Goal: Task Accomplishment & Management: Manage account settings

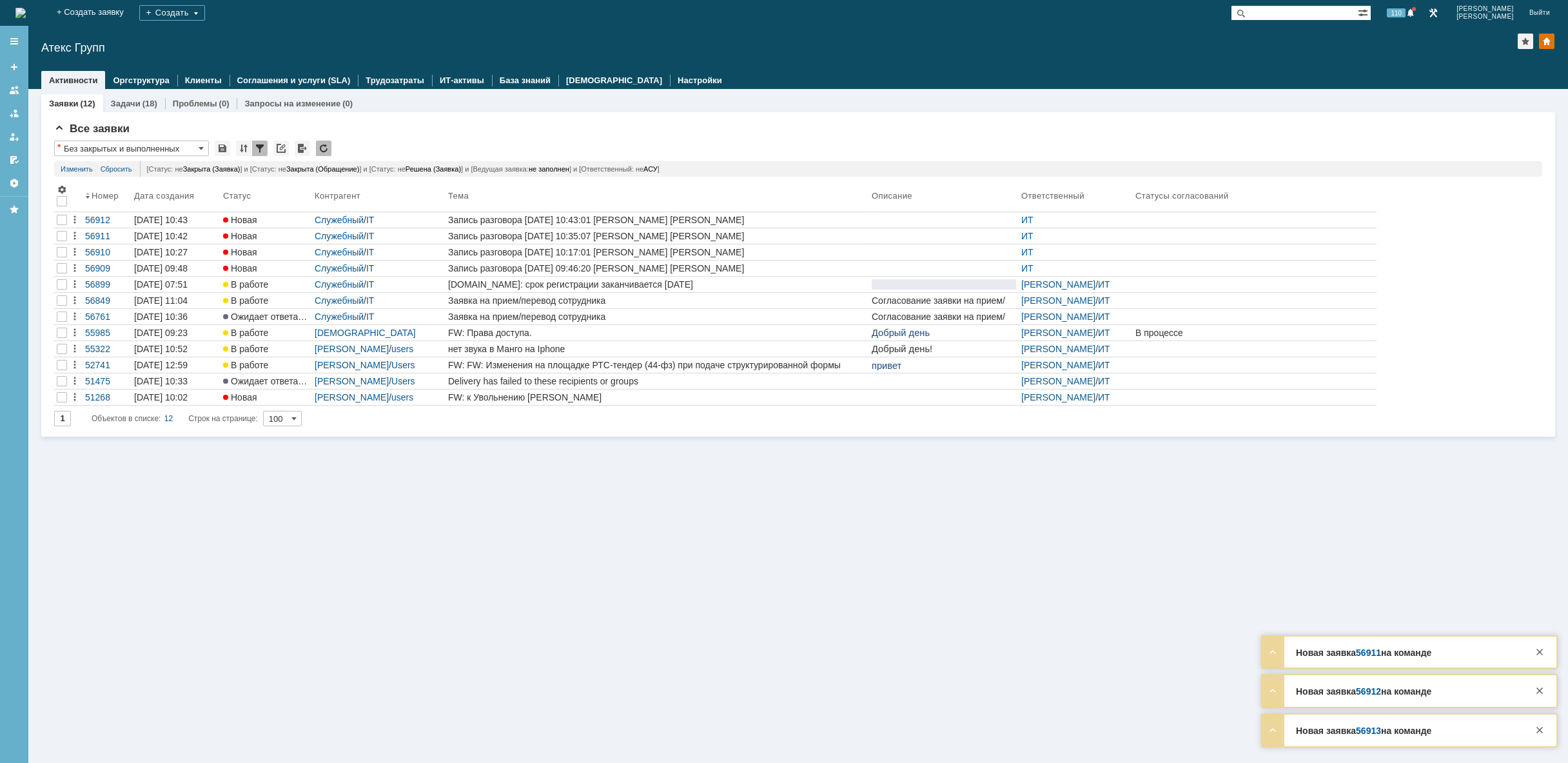
click at [26, 14] on img at bounding box center [20, 13] width 11 height 11
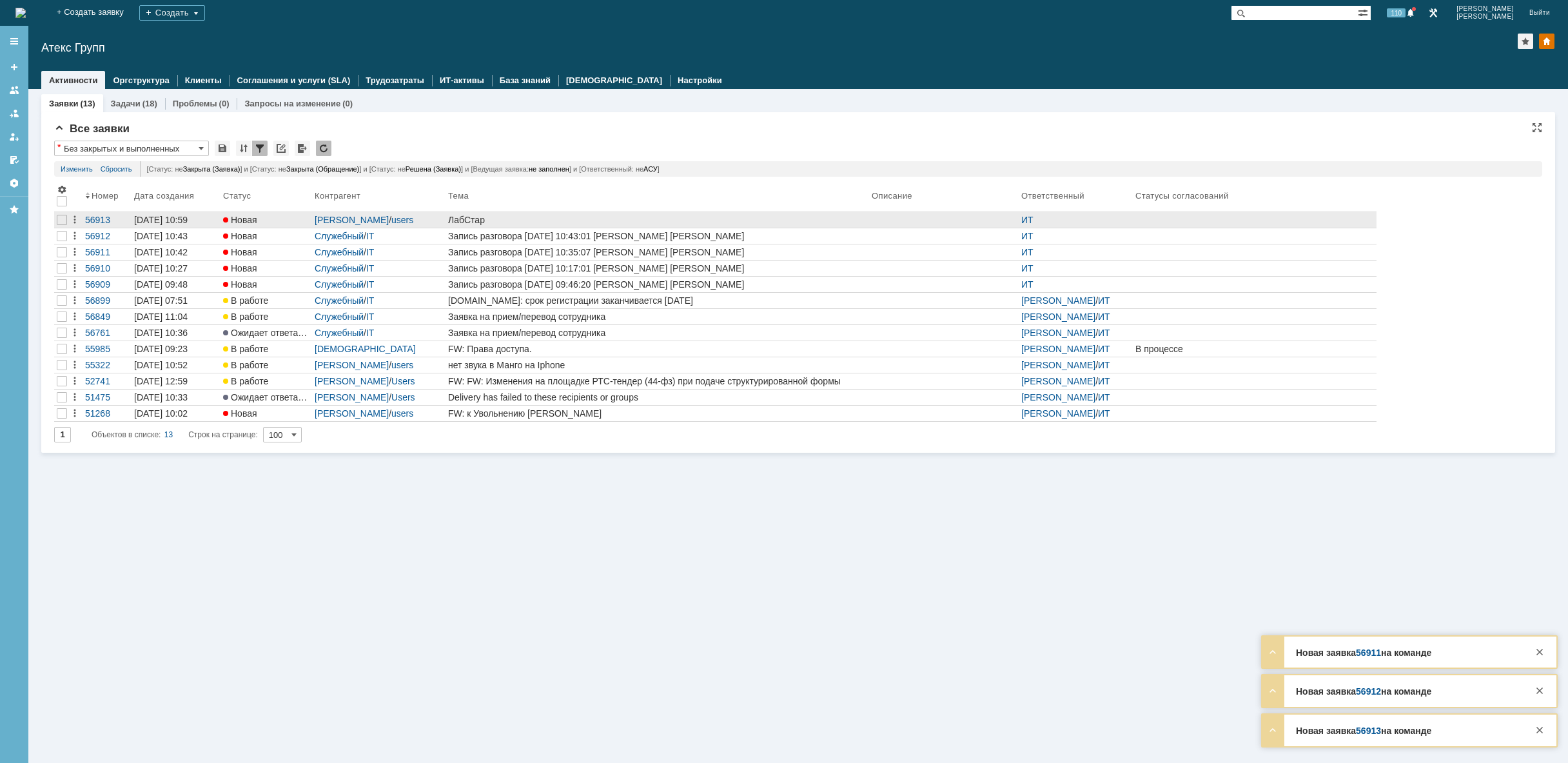
click at [615, 215] on div "ЛабСтар" at bounding box center [657, 220] width 418 height 11
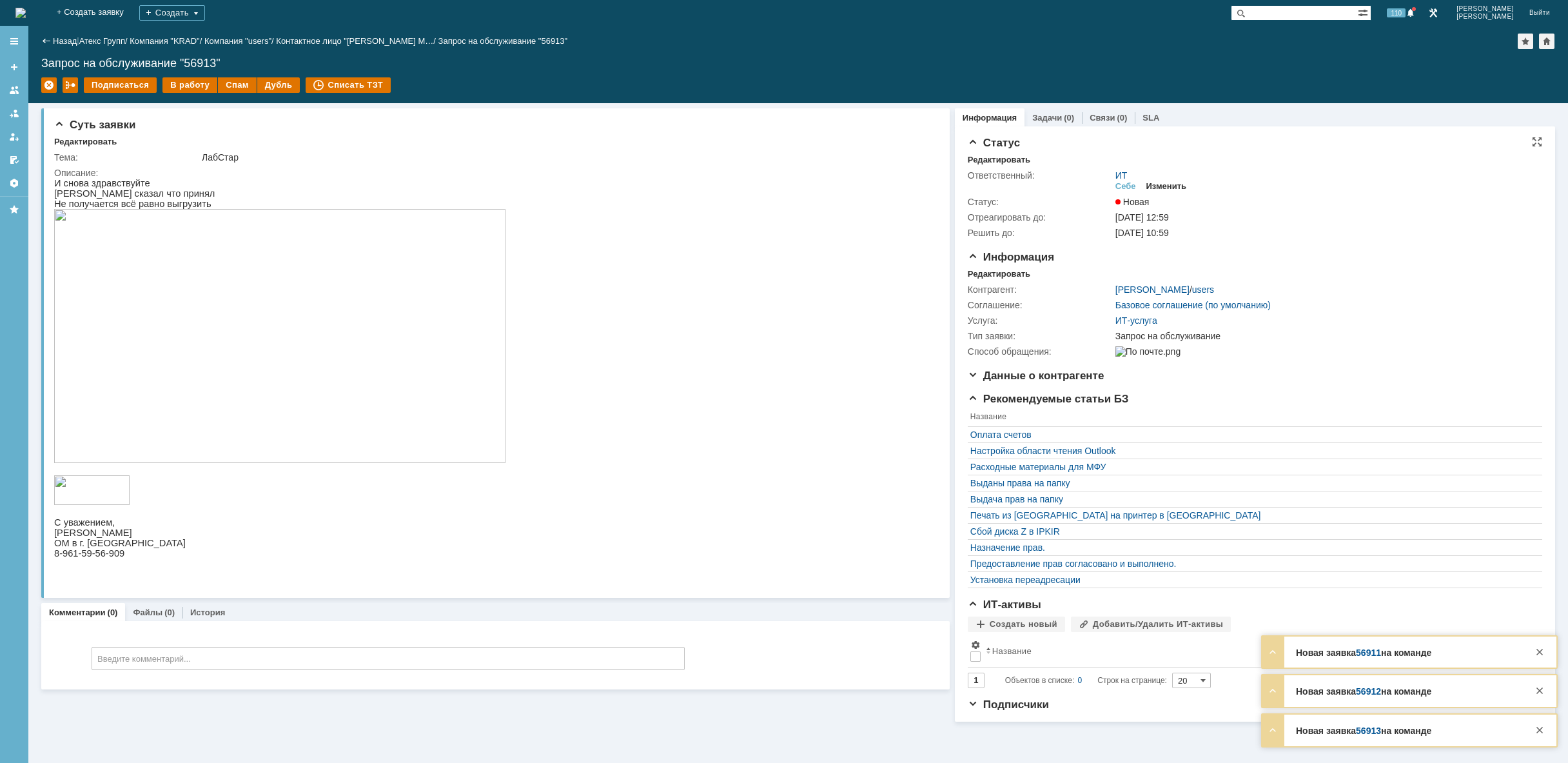
click at [1180, 182] on div "Изменить" at bounding box center [1166, 186] width 41 height 11
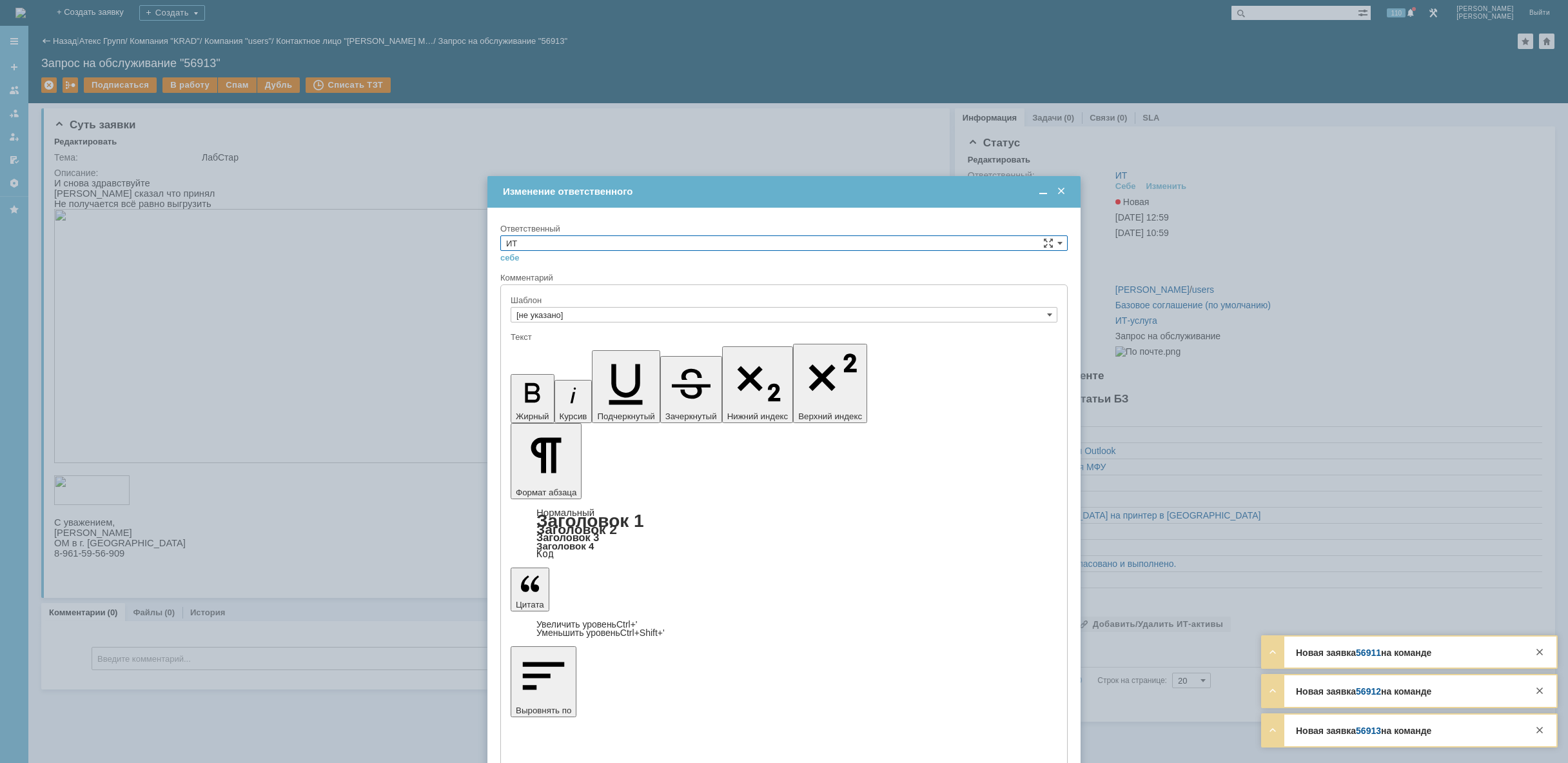
click at [603, 239] on input "ИТ" at bounding box center [784, 243] width 567 height 15
click at [574, 351] on span "АСУ" at bounding box center [784, 350] width 556 height 11
type input "АСУ"
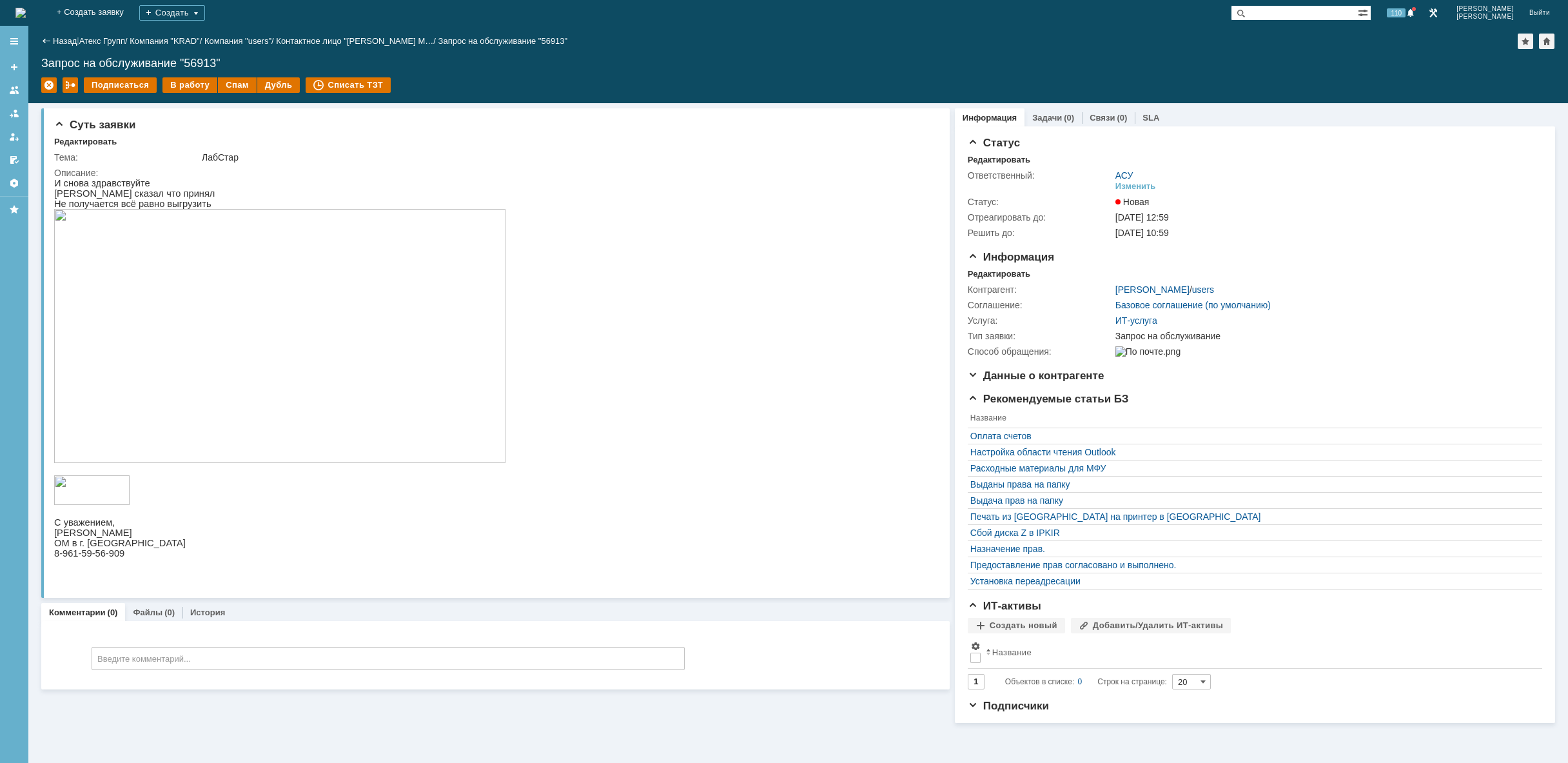
click at [26, 10] on img at bounding box center [20, 13] width 11 height 11
